Goal: Task Accomplishment & Management: Manage account settings

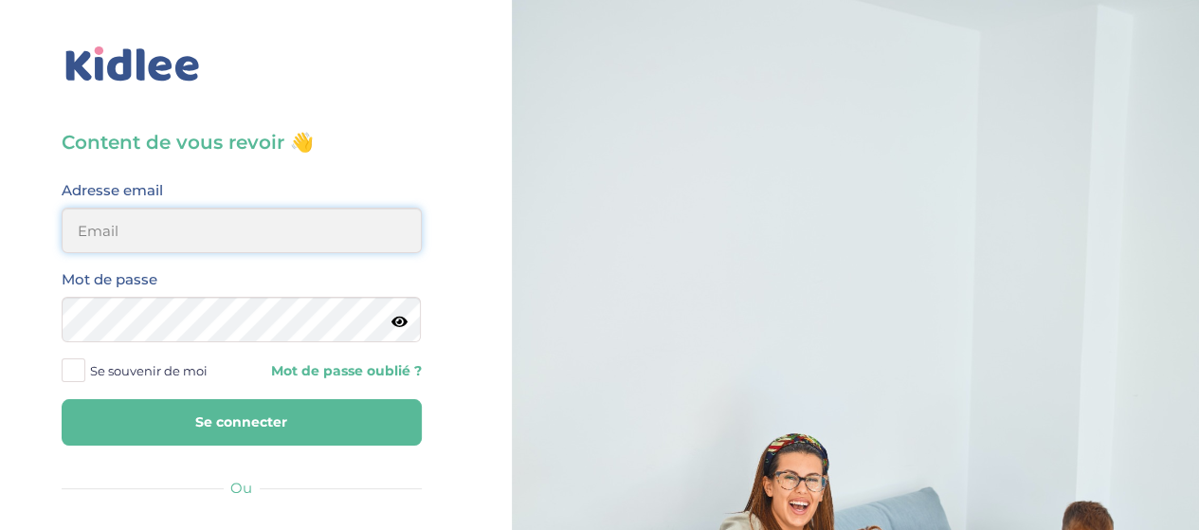
type input "hayetouali2@gmail.com"
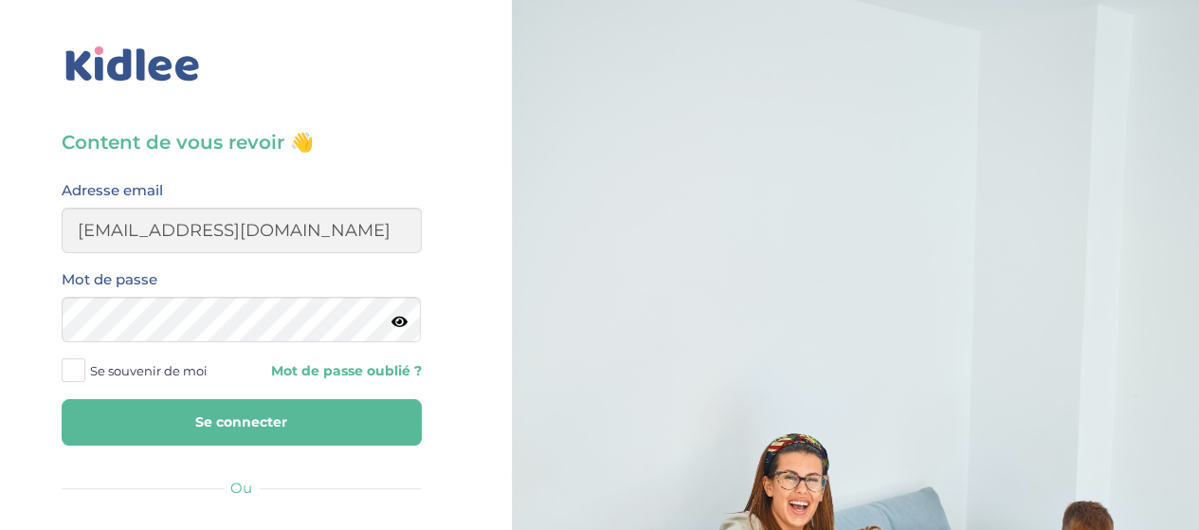
click at [207, 422] on button "Se connecter" at bounding box center [242, 422] width 360 height 46
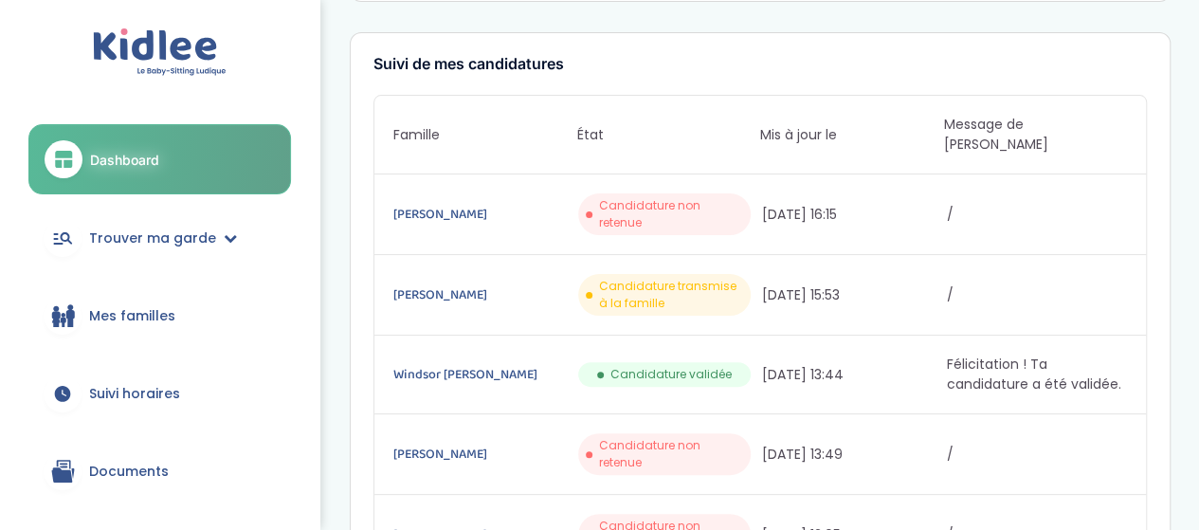
scroll to position [110, 0]
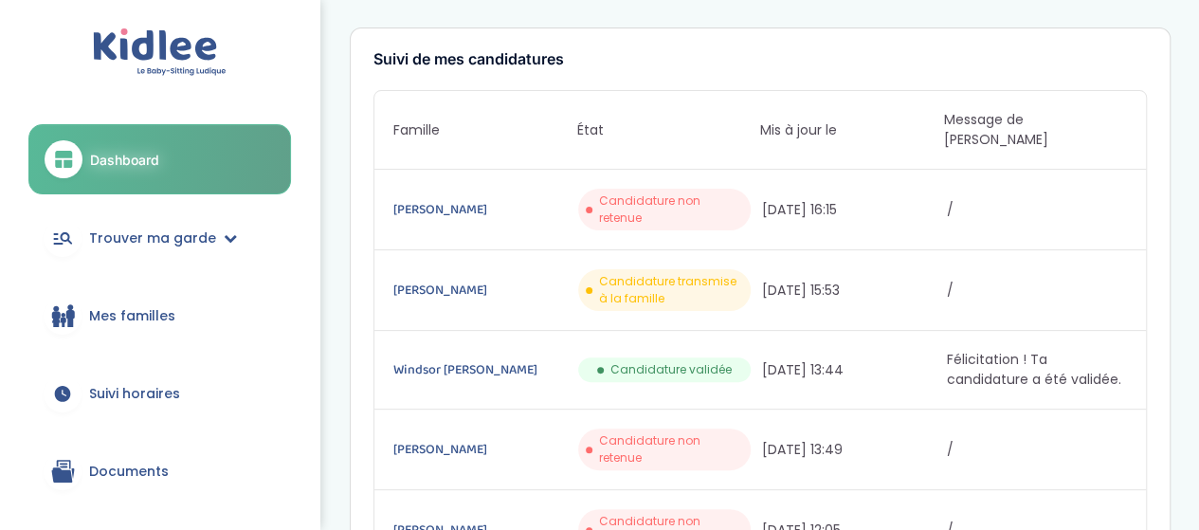
click at [137, 316] on span "Mes familles" at bounding box center [132, 316] width 86 height 20
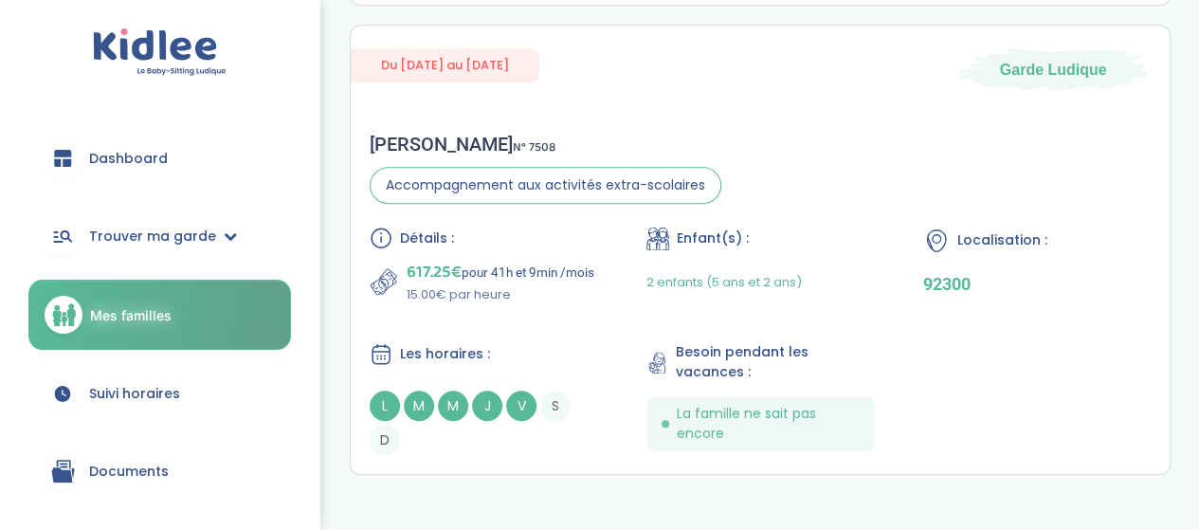
scroll to position [588, 0]
click at [442, 150] on div "Marguerite W . N° 7508" at bounding box center [546, 144] width 352 height 23
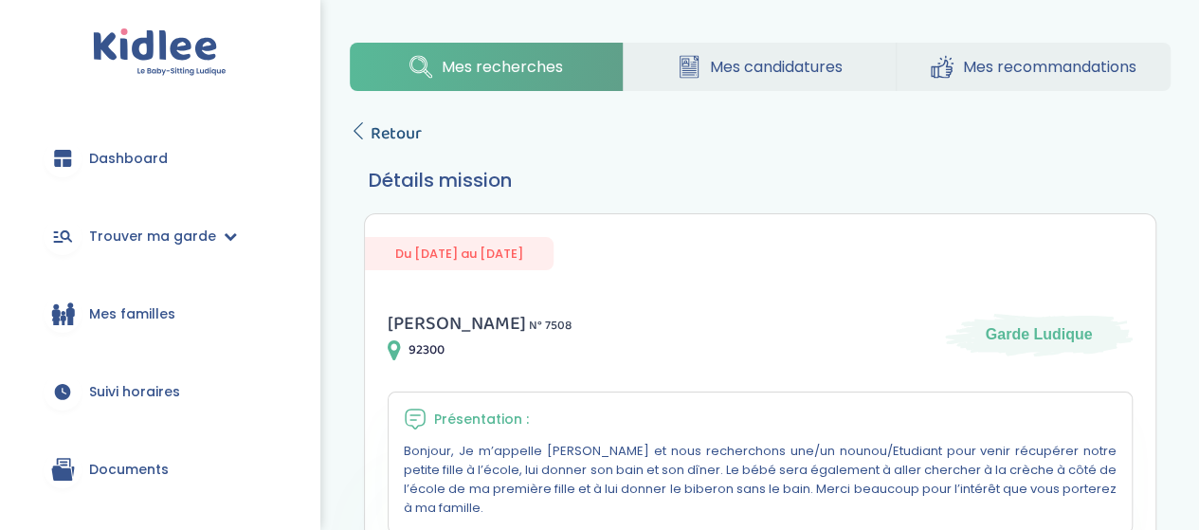
click at [398, 140] on span "Retour" at bounding box center [396, 133] width 51 height 27
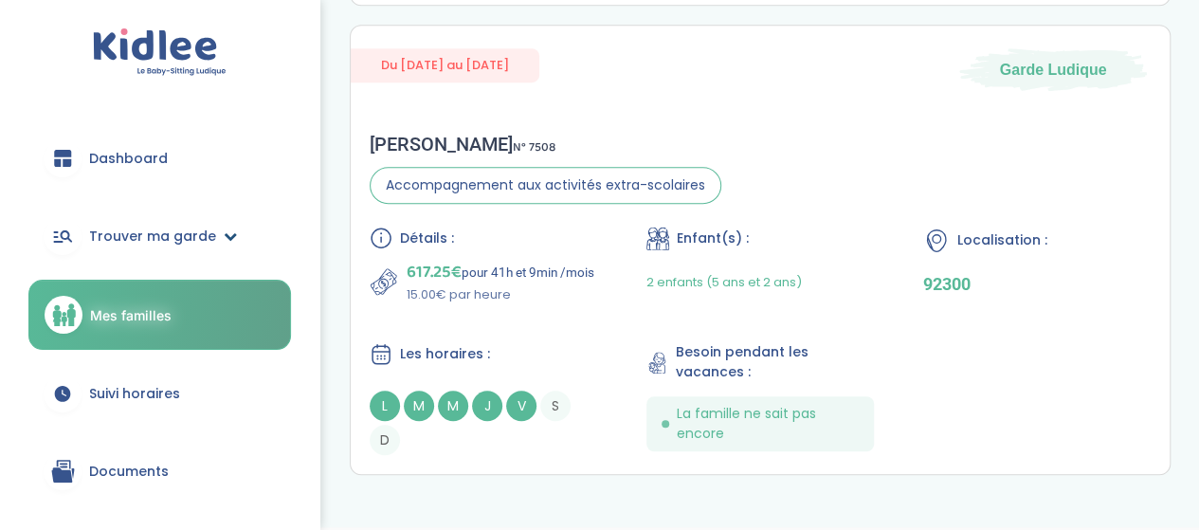
click at [185, 234] on span "Trouver ma garde" at bounding box center [152, 237] width 127 height 20
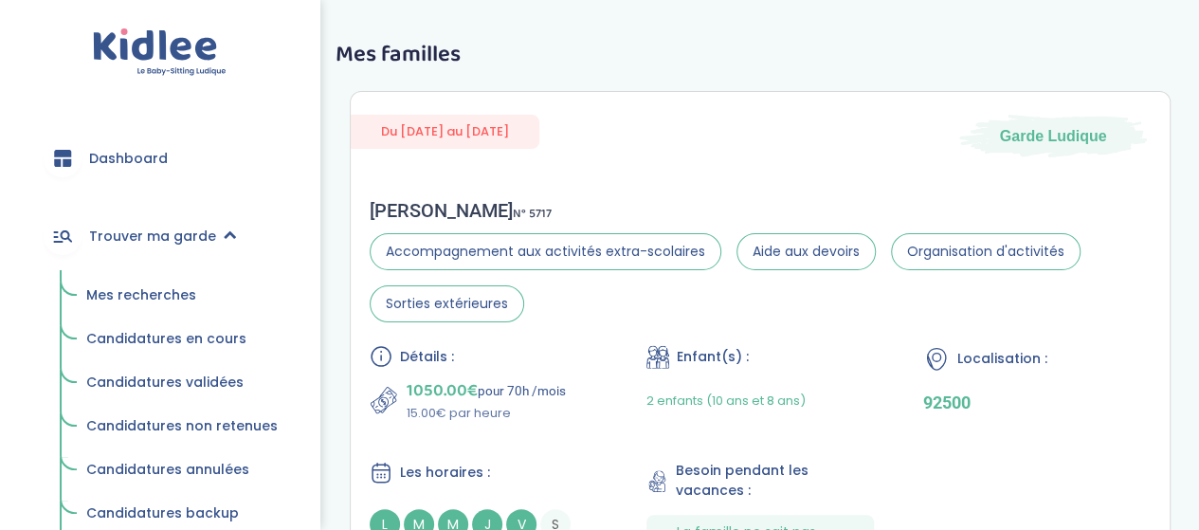
click at [140, 297] on span "Mes recherches" at bounding box center [141, 294] width 110 height 19
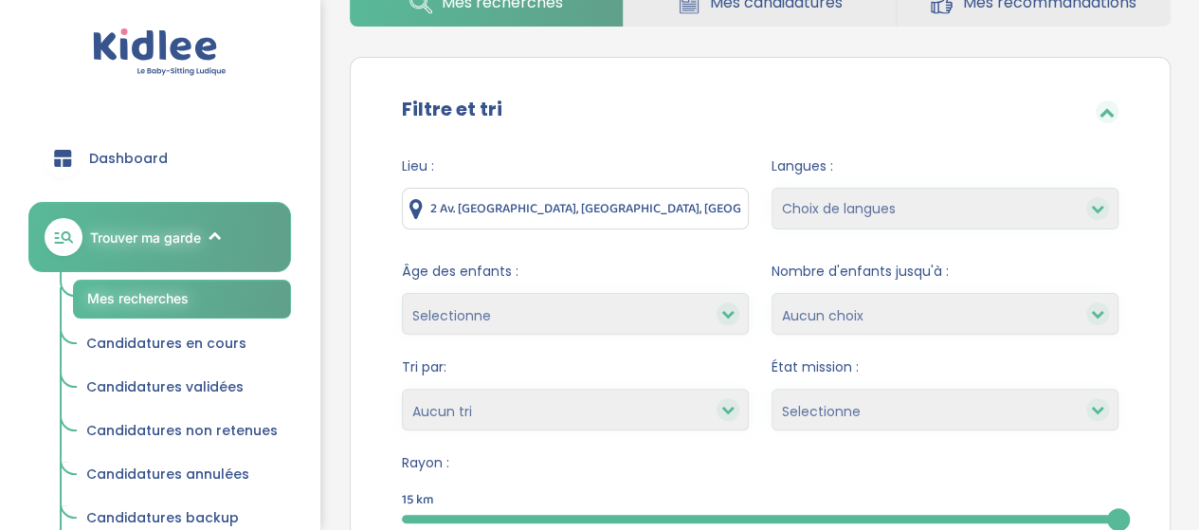
scroll to position [135, 0]
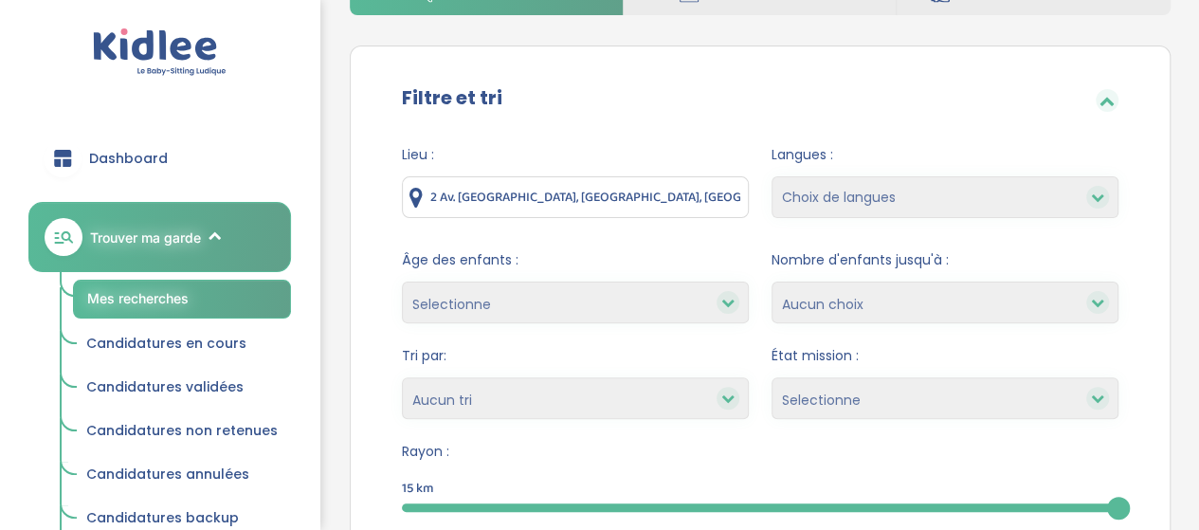
click at [647, 203] on input "2 Av. du Bois, 95000 Cergy, France" at bounding box center [575, 197] width 347 height 42
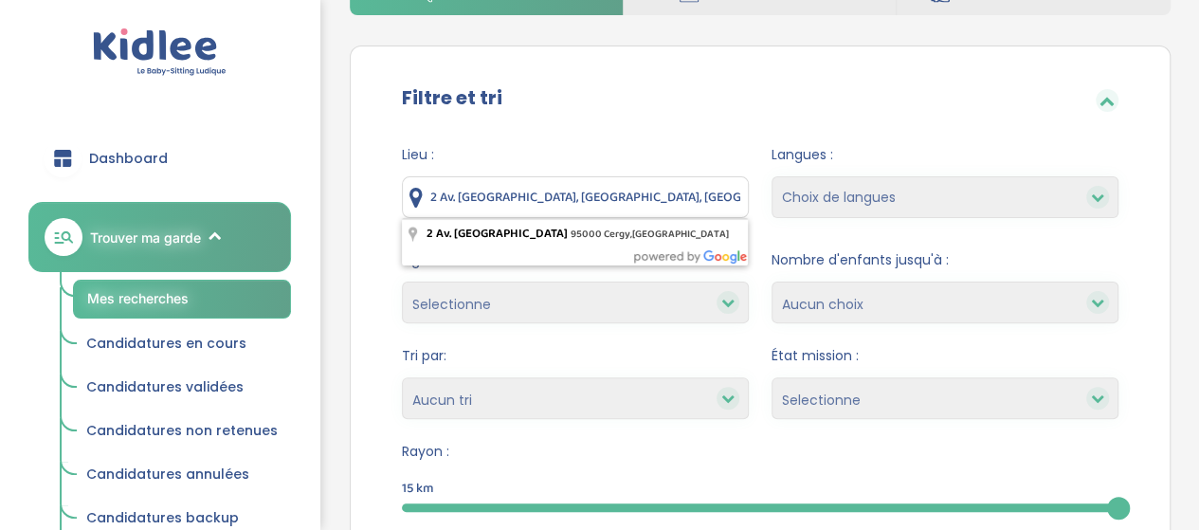
click at [647, 203] on input "2 Av. du Bois, 95000 Cergy, France" at bounding box center [575, 197] width 347 height 42
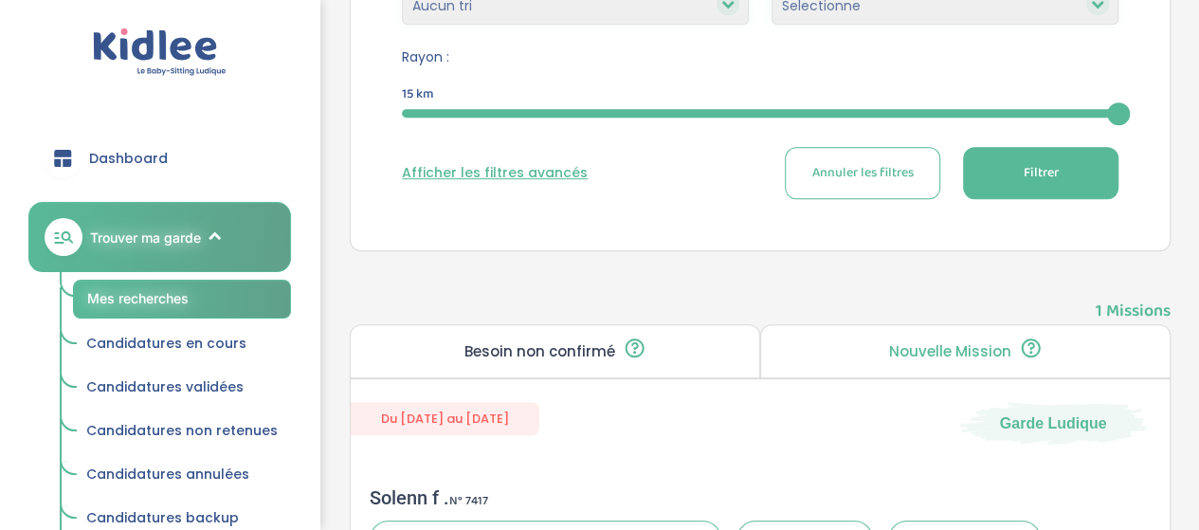
scroll to position [529, 0]
type input "[GEOGRAPHIC_DATA], [GEOGRAPHIC_DATA]"
click at [1054, 182] on button "Filtrer" at bounding box center [1040, 173] width 155 height 52
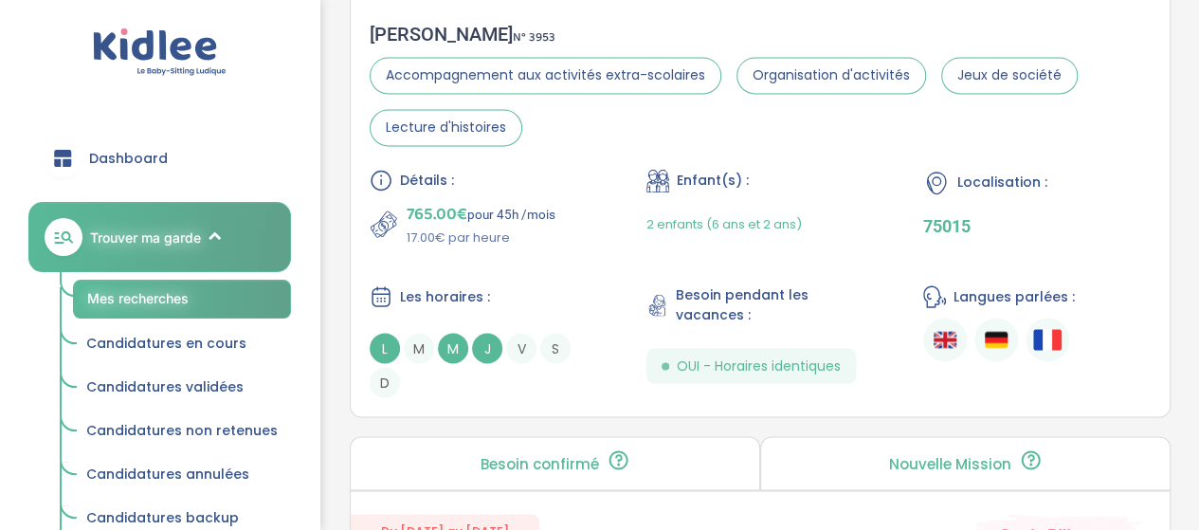
scroll to position [1568, 0]
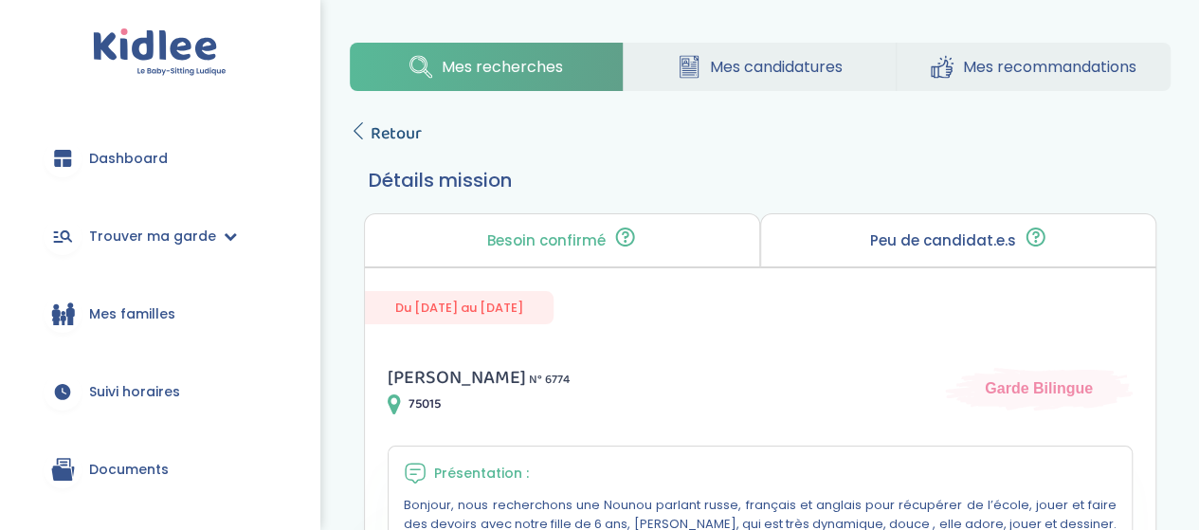
click at [407, 134] on span "Retour" at bounding box center [396, 133] width 51 height 27
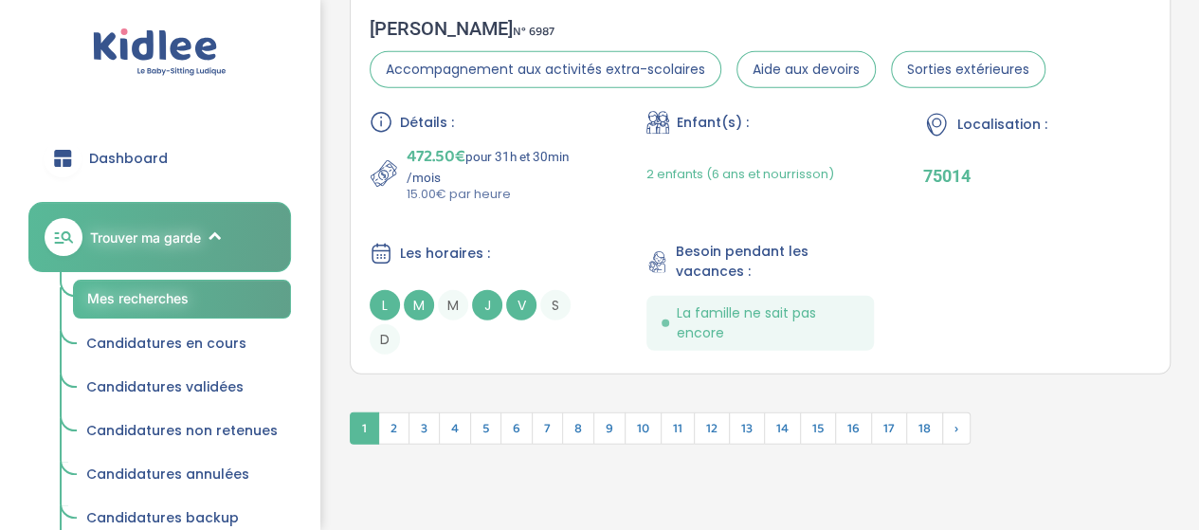
scroll to position [5947, 0]
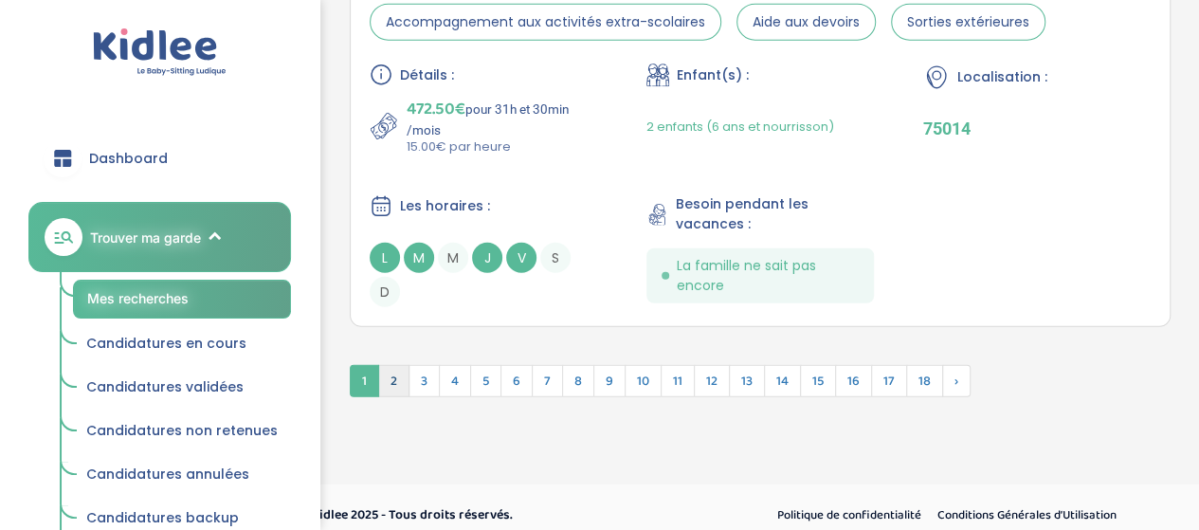
click at [399, 373] on span "2" at bounding box center [393, 381] width 31 height 32
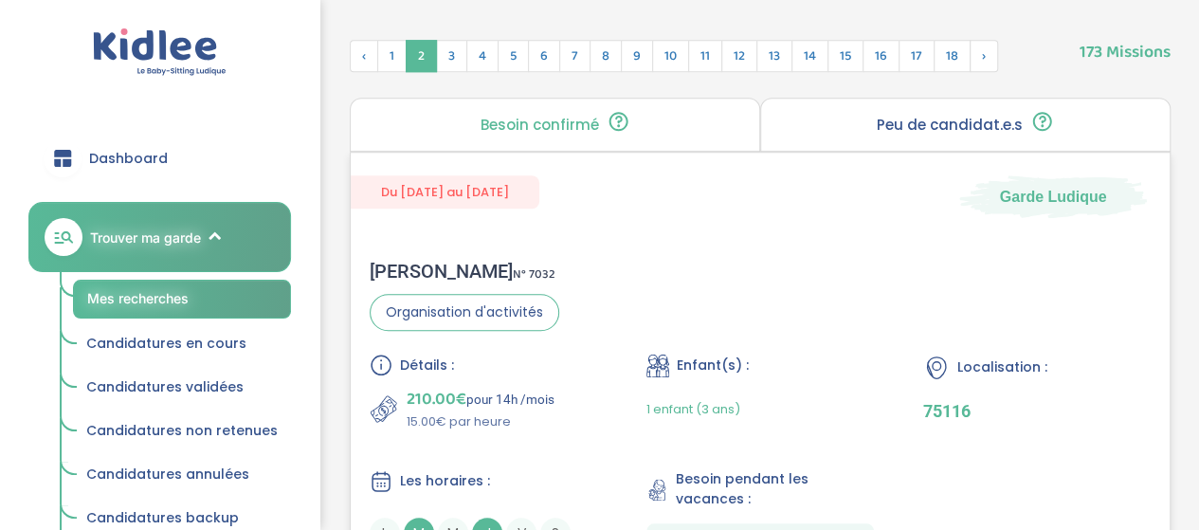
scroll to position [785, 0]
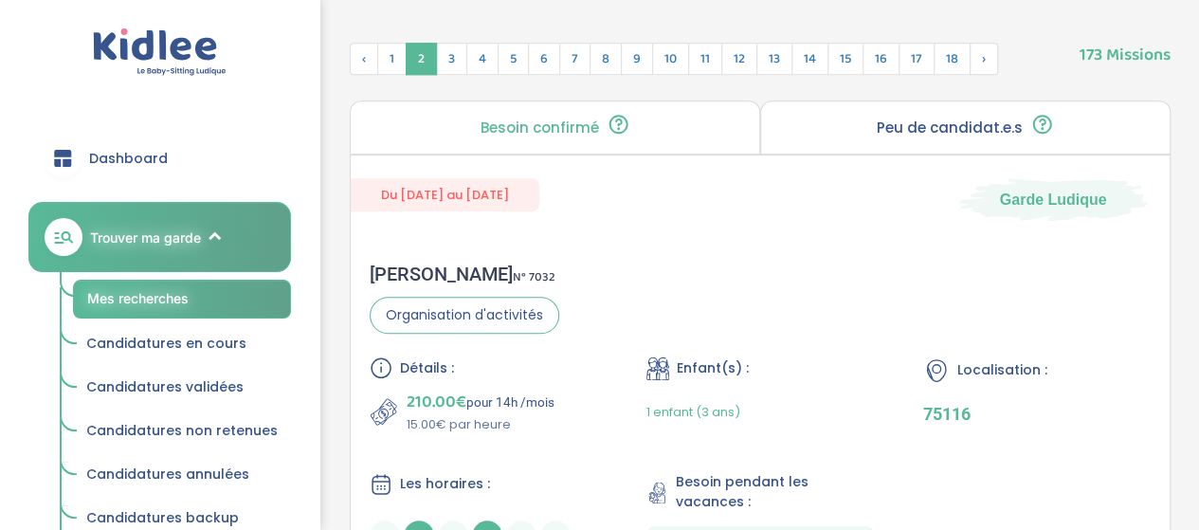
click at [155, 386] on span "Candidatures validées" at bounding box center [164, 386] width 157 height 19
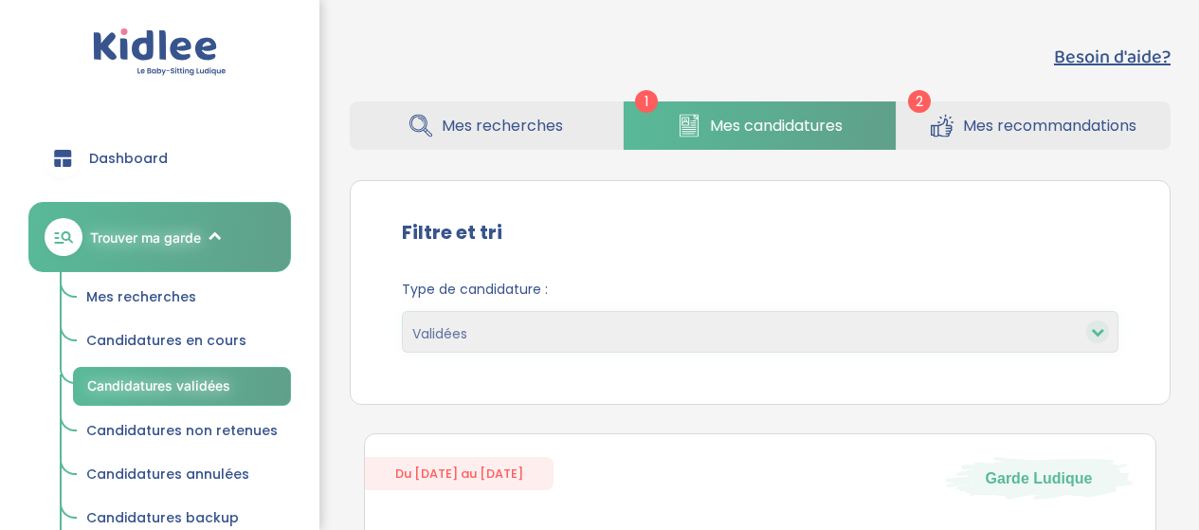
select select "accepted"
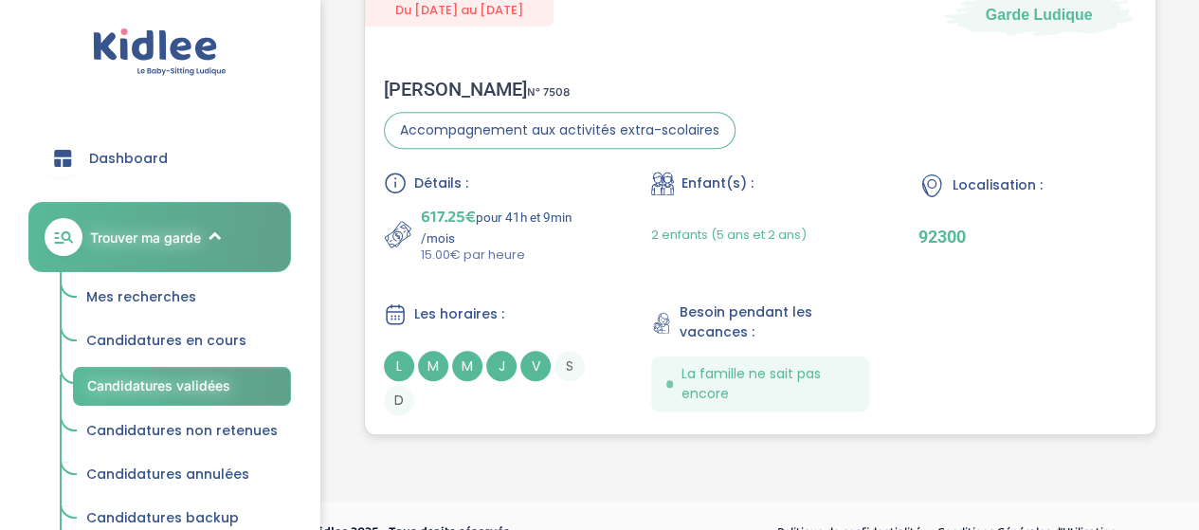
click at [428, 176] on span "Détails :" at bounding box center [441, 184] width 54 height 20
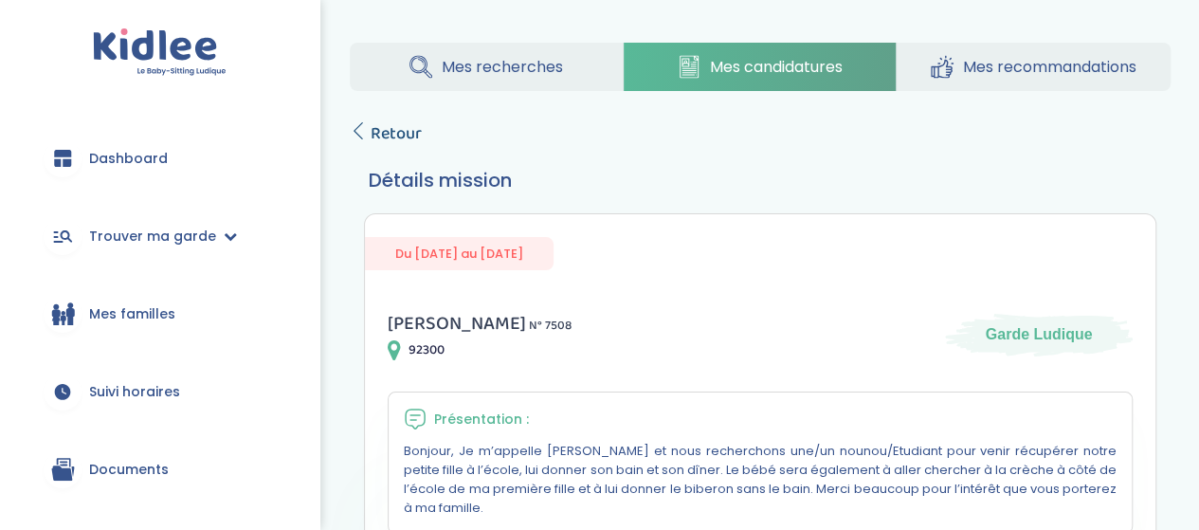
click at [391, 124] on span "Retour" at bounding box center [396, 133] width 51 height 27
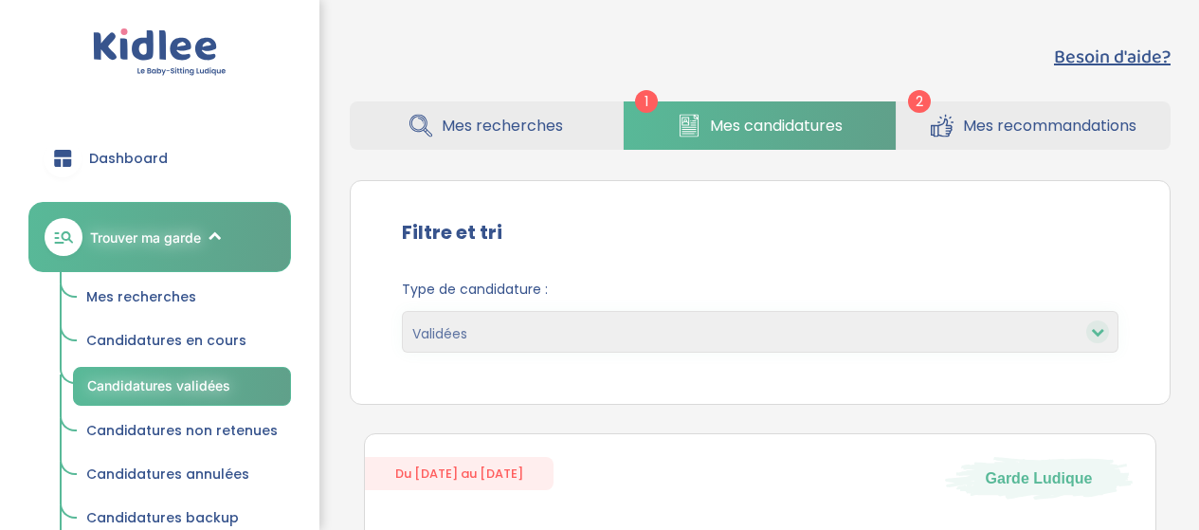
select select "accepted"
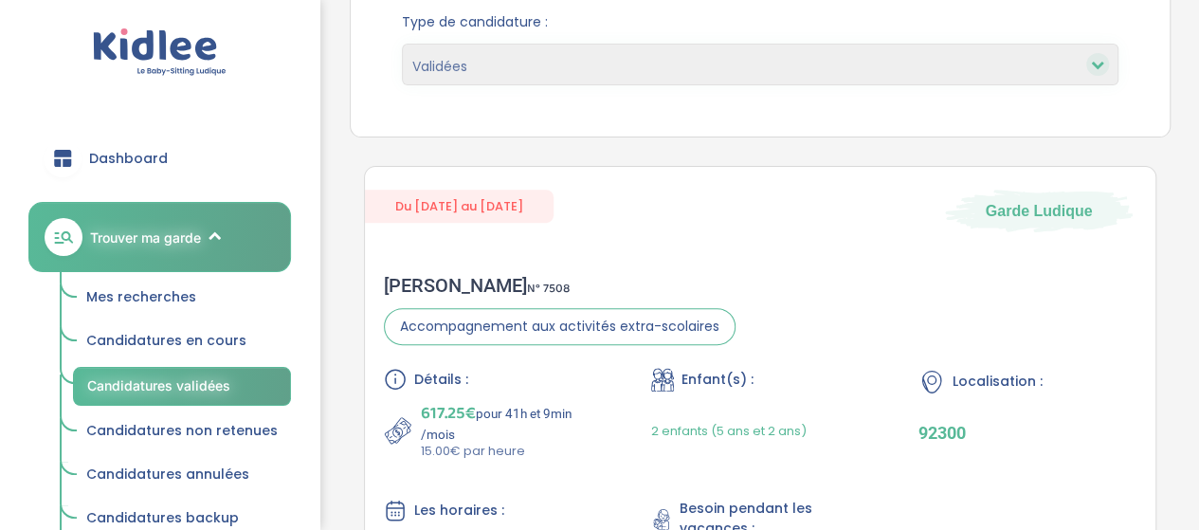
scroll to position [262, 0]
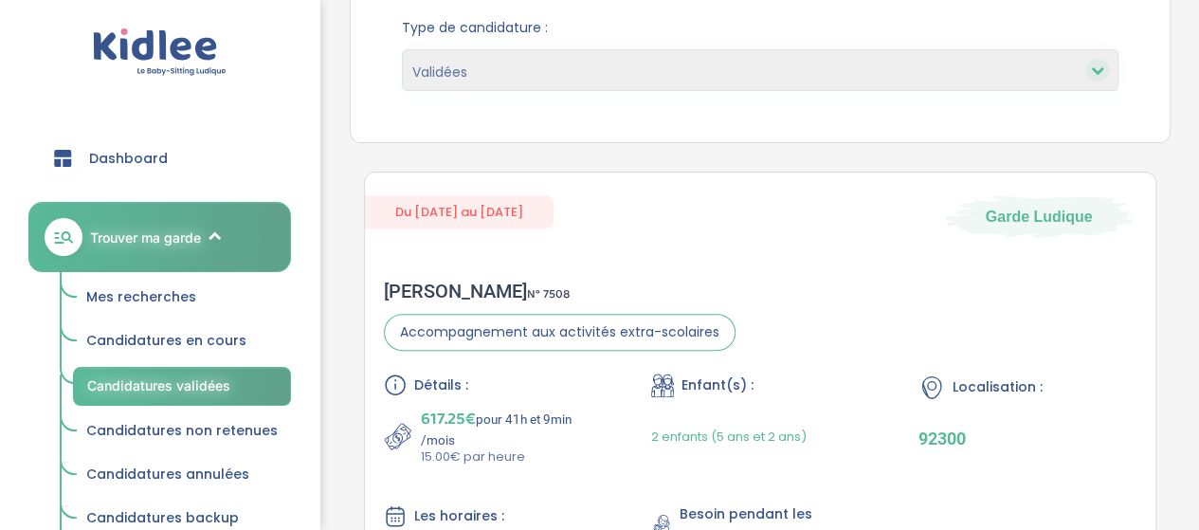
click at [478, 292] on div "Marguerite W . N° 7508" at bounding box center [560, 291] width 352 height 23
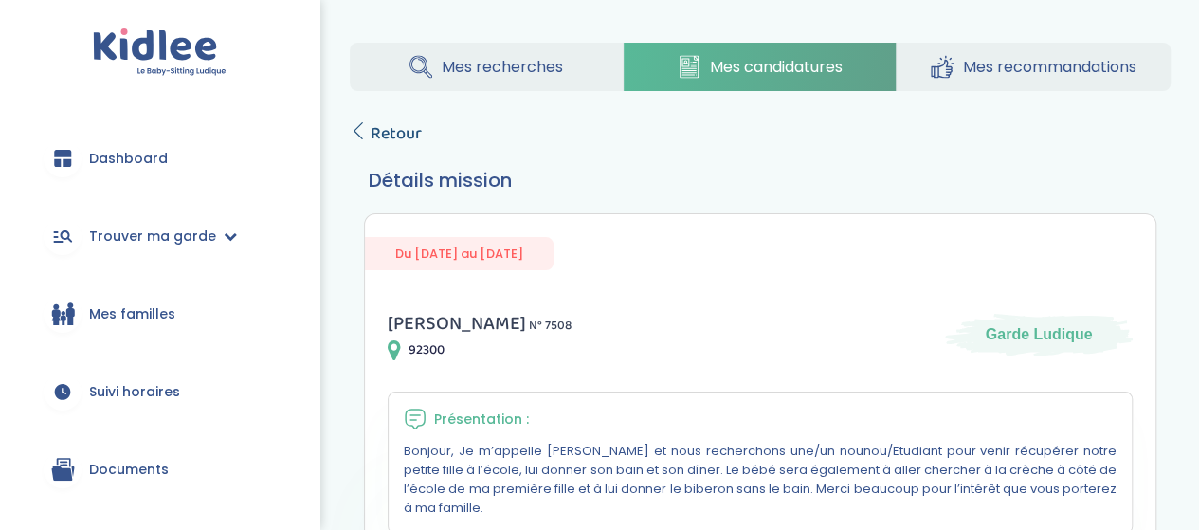
click at [391, 135] on span "Retour" at bounding box center [396, 133] width 51 height 27
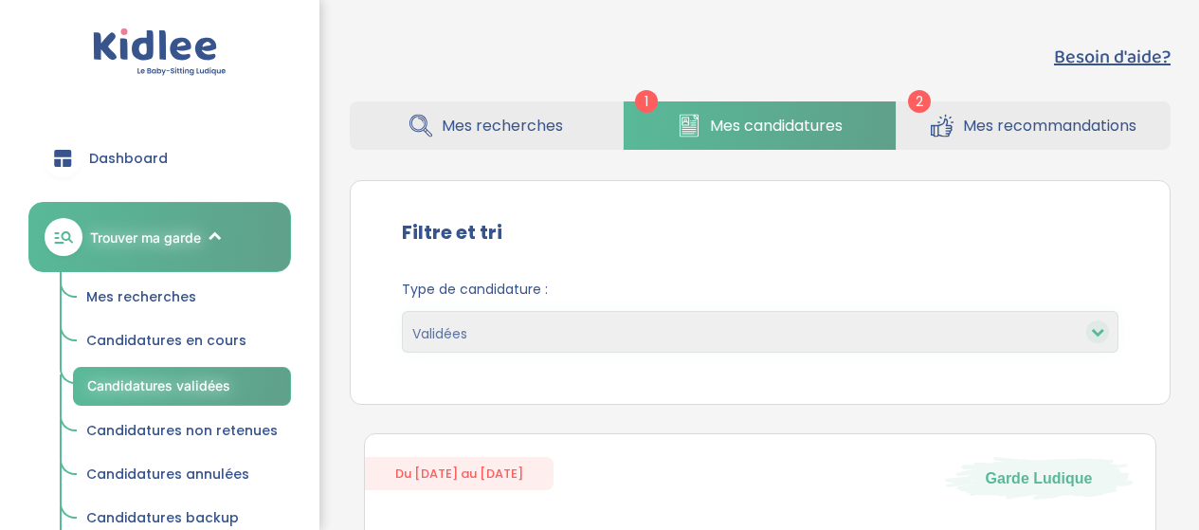
select select "accepted"
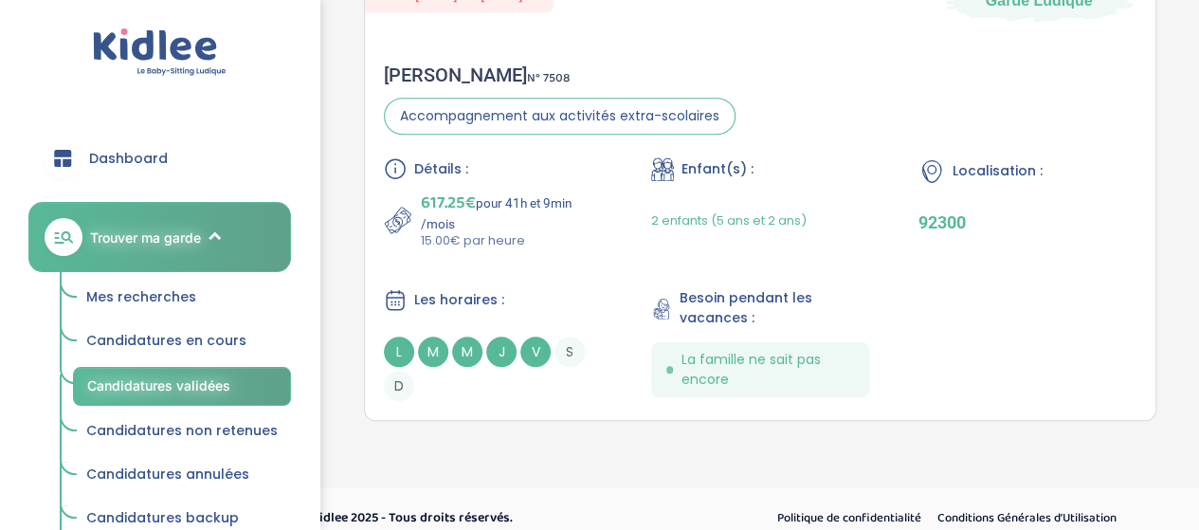
scroll to position [495, 0]
